Goal: Check status: Check status

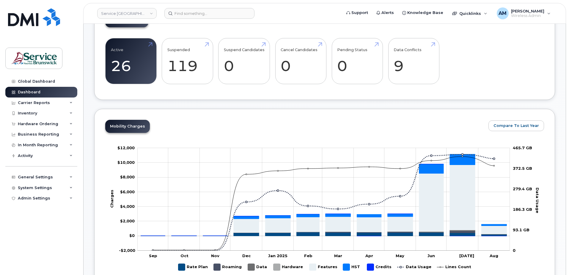
scroll to position [30, 0]
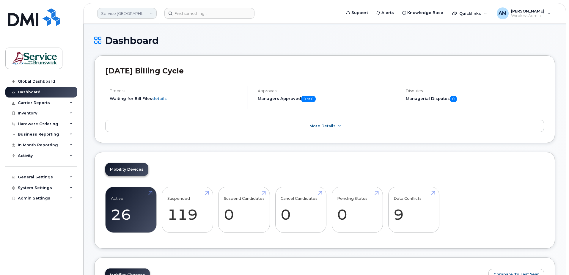
click at [120, 10] on link "Service New Brunswick (SNB)" at bounding box center [127, 13] width 60 height 11
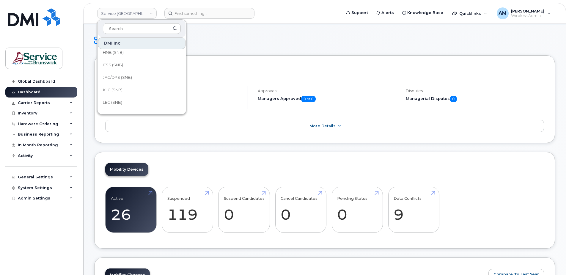
scroll to position [268, 0]
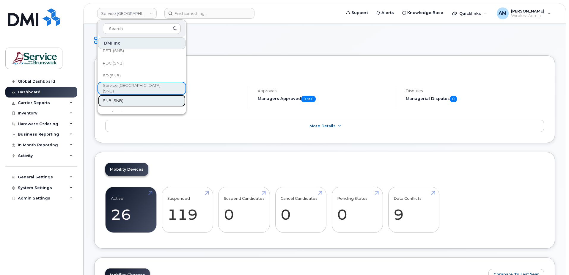
click at [132, 101] on link "SNB (SNB)" at bounding box center [141, 101] width 87 height 12
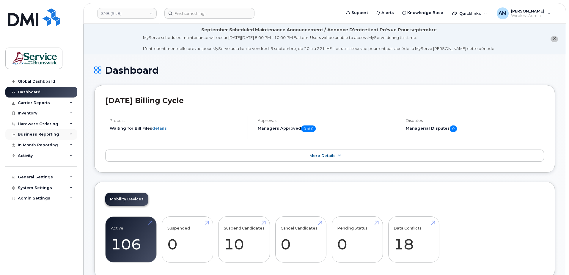
scroll to position [60, 0]
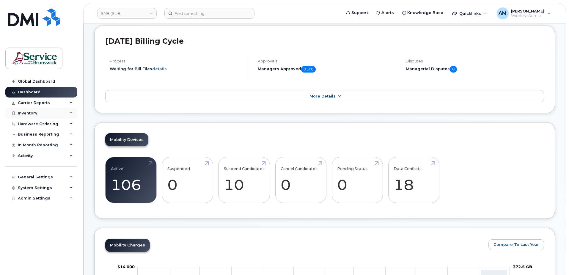
click at [30, 113] on div "Inventory" at bounding box center [27, 113] width 19 height 5
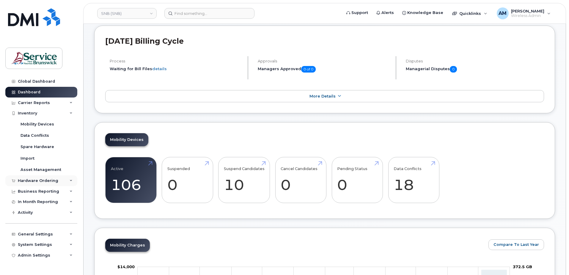
click at [46, 180] on div "Hardware Ordering" at bounding box center [38, 181] width 40 height 5
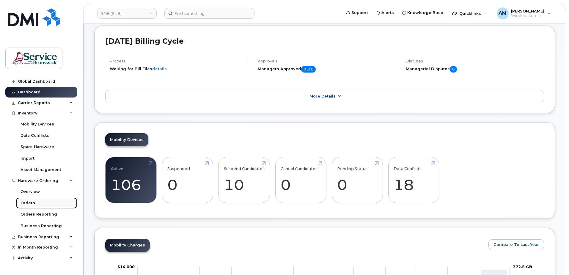
click at [38, 201] on link "Orders" at bounding box center [47, 203] width 62 height 11
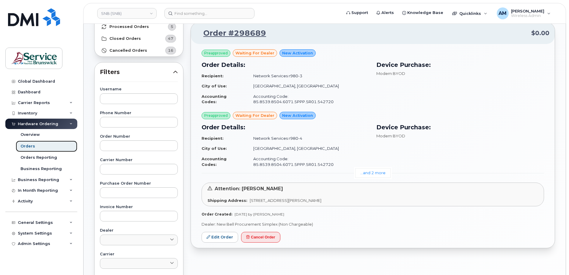
scroll to position [30, 0]
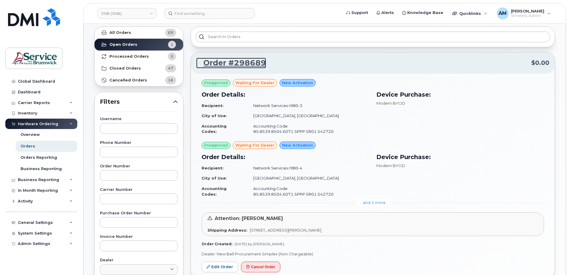
drag, startPoint x: 240, startPoint y: 59, endPoint x: 236, endPoint y: 60, distance: 4.0
click at [239, 59] on link "Order #298689" at bounding box center [231, 63] width 70 height 11
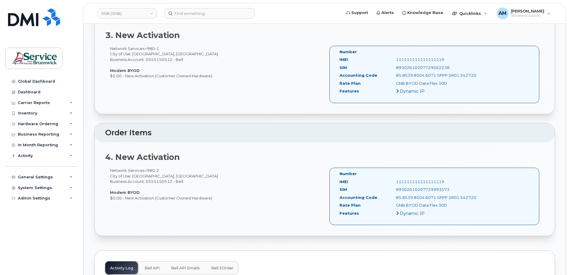
scroll to position [625, 0]
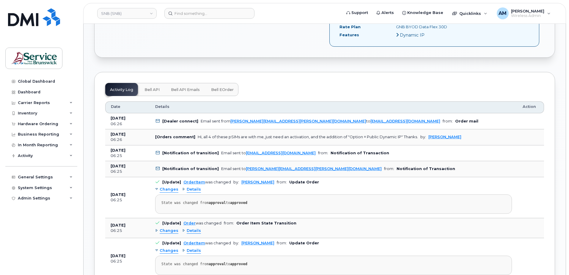
click at [158, 89] on span "Bell API" at bounding box center [152, 89] width 15 height 5
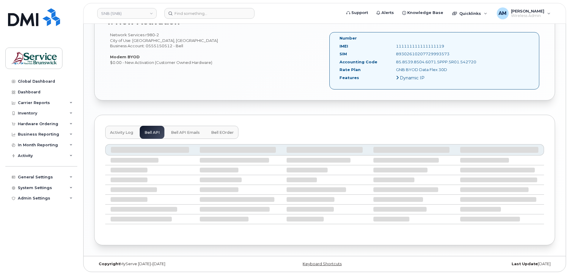
scroll to position [514, 0]
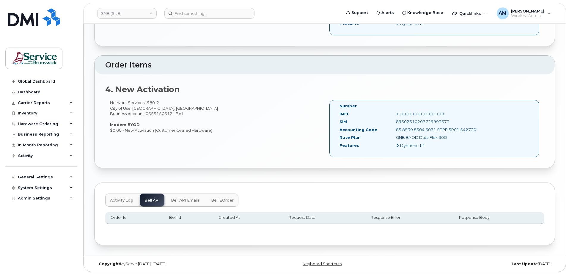
click at [186, 199] on span "Bell API Emails" at bounding box center [185, 200] width 29 height 5
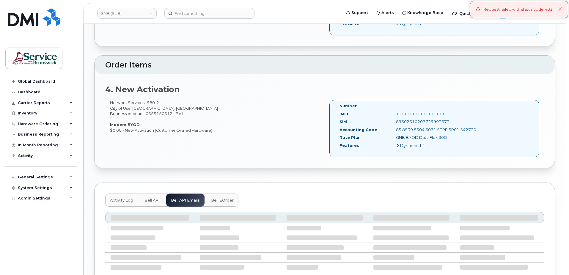
scroll to position [582, 0]
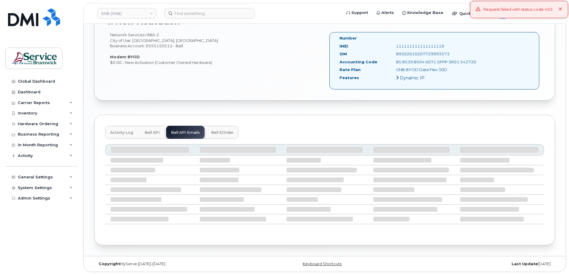
click at [560, 8] on icon at bounding box center [561, 9] width 4 height 4
click at [223, 134] on span "Bell eOrder" at bounding box center [222, 132] width 23 height 5
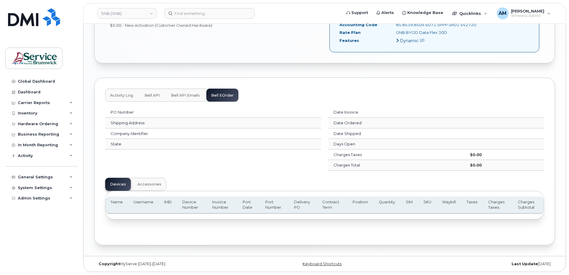
scroll to position [560, 0]
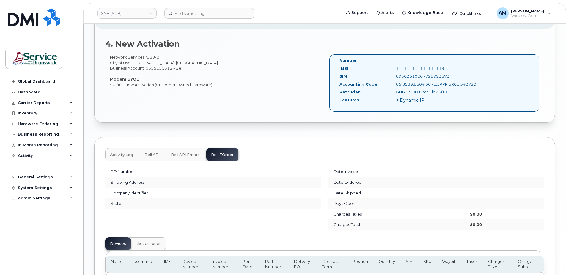
click at [114, 147] on div "Activity Log Bell API Bell API Emails Bell eOrder PO Number Shipping Address Co…" at bounding box center [324, 221] width 461 height 168
drag, startPoint x: 117, startPoint y: 153, endPoint x: 121, endPoint y: 153, distance: 3.9
click at [119, 153] on span "Activity Log" at bounding box center [121, 155] width 23 height 5
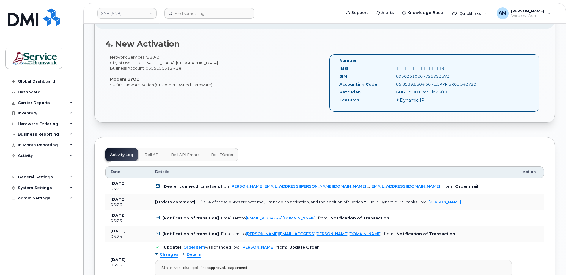
click at [384, 187] on td "[Dealer connect] Email sent from andrew.morris@snb.ca to procurement@myserve.ca…" at bounding box center [334, 187] width 368 height 16
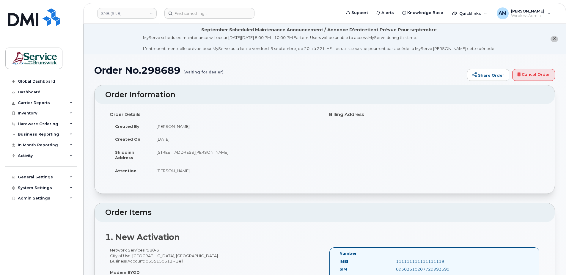
scroll to position [119, 0]
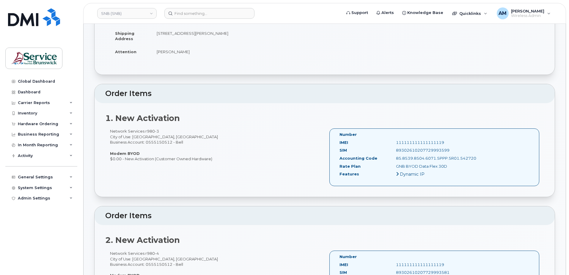
click at [397, 175] on icon at bounding box center [397, 174] width 3 height 5
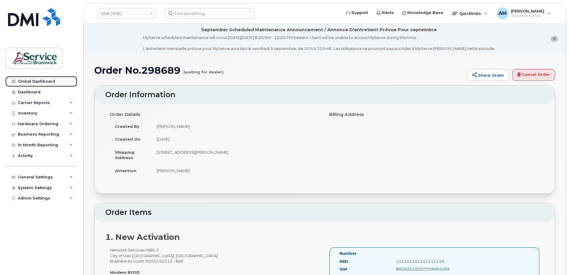
click at [35, 78] on link "Global Dashboard" at bounding box center [41, 81] width 72 height 11
